Goal: Task Accomplishment & Management: Manage account settings

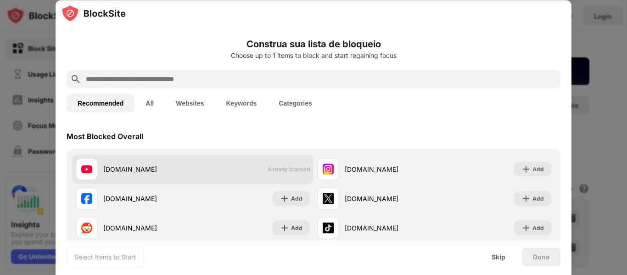
click at [272, 173] on div "youtube.com Already blocked" at bounding box center [193, 168] width 242 height 29
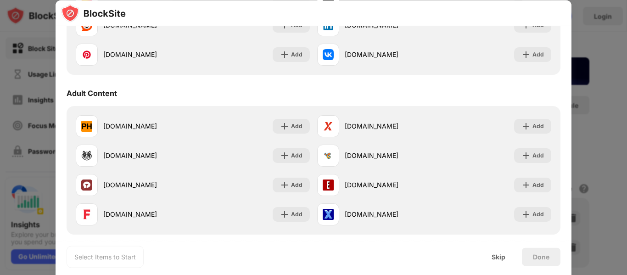
scroll to position [367, 0]
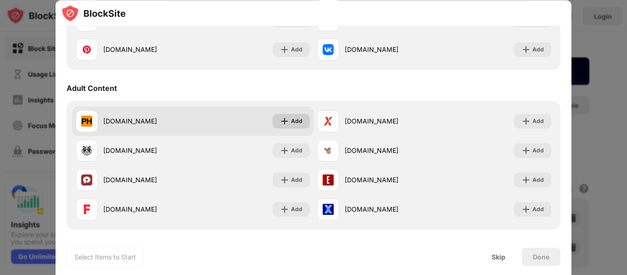
click at [294, 124] on div "Add" at bounding box center [296, 121] width 11 height 9
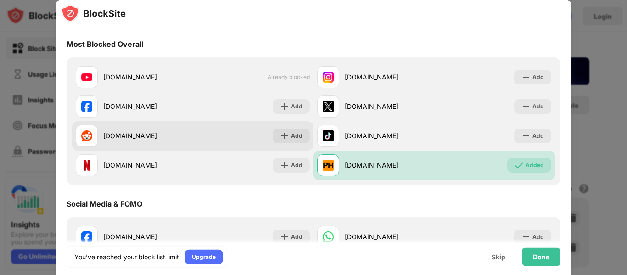
scroll to position [0, 0]
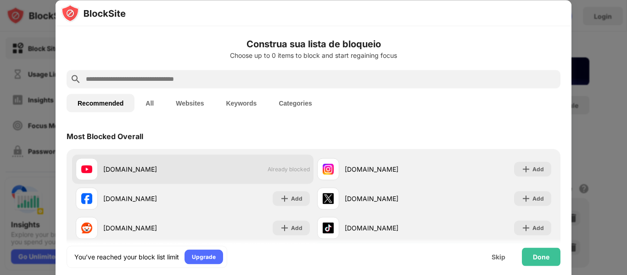
click at [293, 171] on span "Already blocked" at bounding box center [289, 169] width 42 height 7
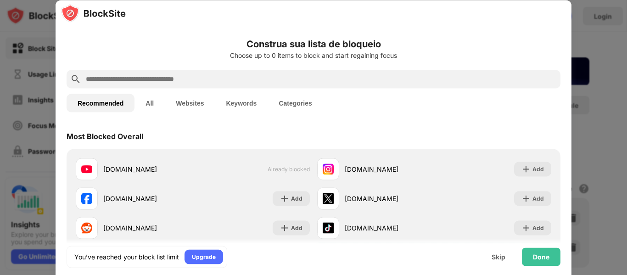
click at [158, 108] on button "All" at bounding box center [150, 103] width 30 height 18
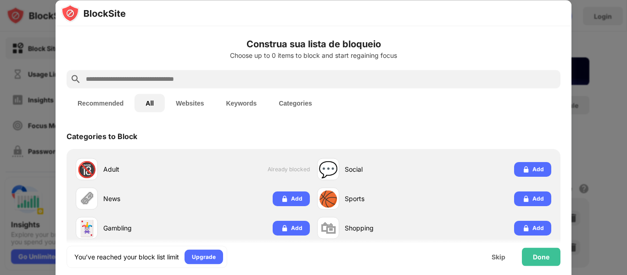
click at [105, 104] on button "Recommended" at bounding box center [101, 103] width 68 height 18
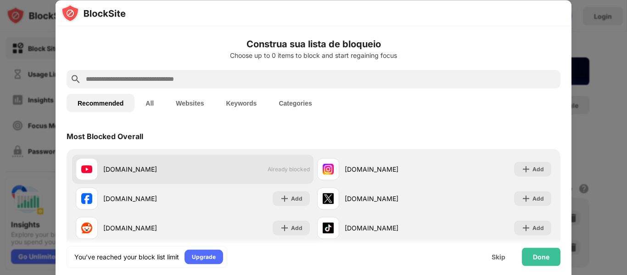
click at [276, 166] on span "Already blocked" at bounding box center [289, 169] width 42 height 7
click at [85, 170] on img at bounding box center [86, 169] width 11 height 11
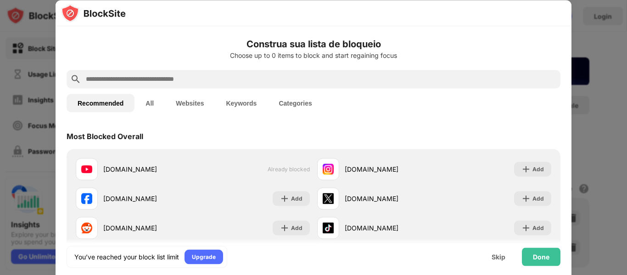
click at [154, 107] on button "All" at bounding box center [150, 103] width 30 height 18
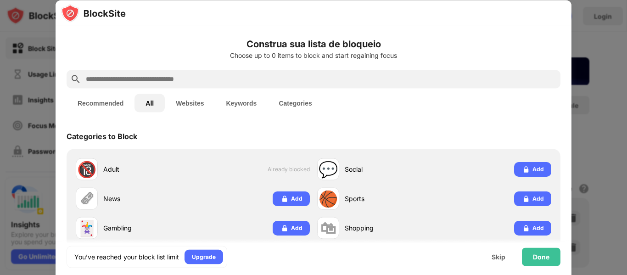
click at [105, 101] on button "Recommended" at bounding box center [101, 103] width 68 height 18
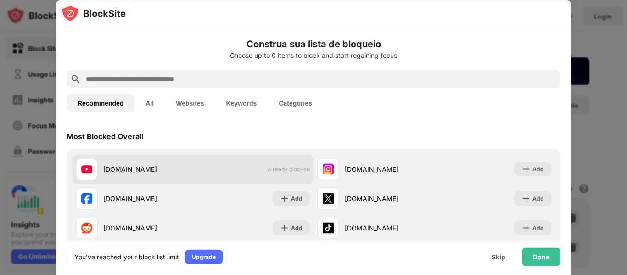
click at [139, 170] on div "youtube.com" at bounding box center [148, 169] width 90 height 10
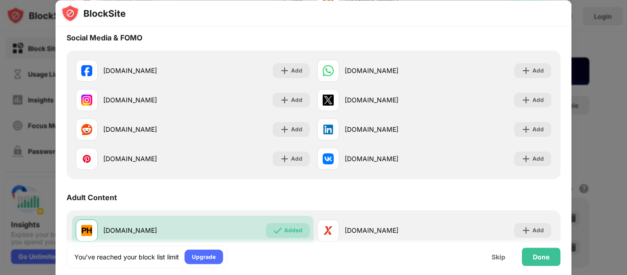
scroll to position [276, 0]
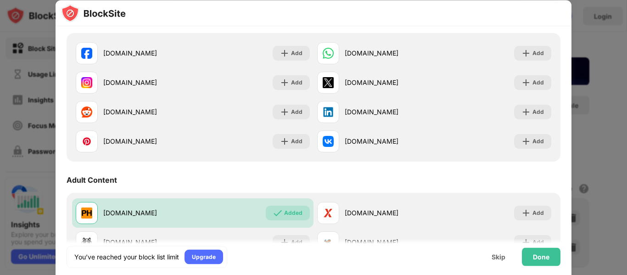
click at [604, 24] on div at bounding box center [313, 137] width 627 height 275
